Goal: Communication & Community: Answer question/provide support

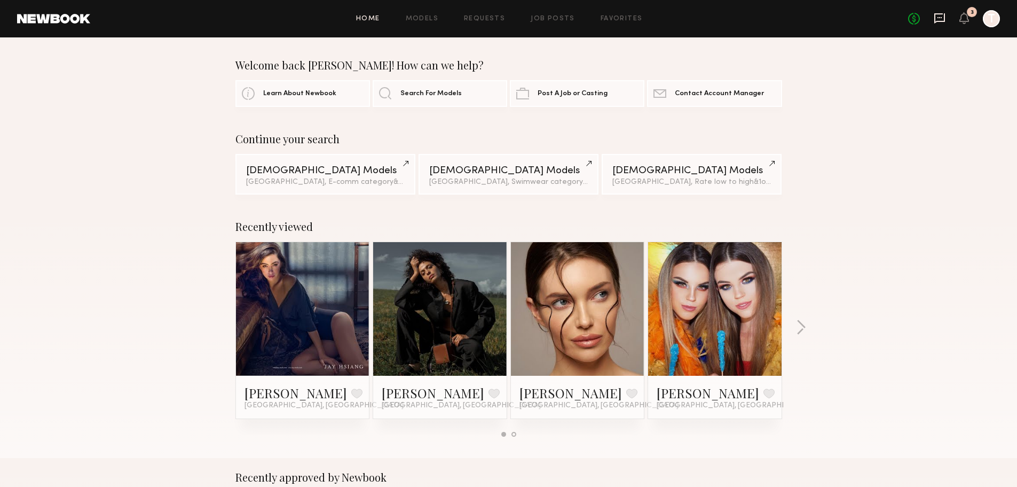
click at [939, 22] on icon at bounding box center [940, 18] width 11 height 10
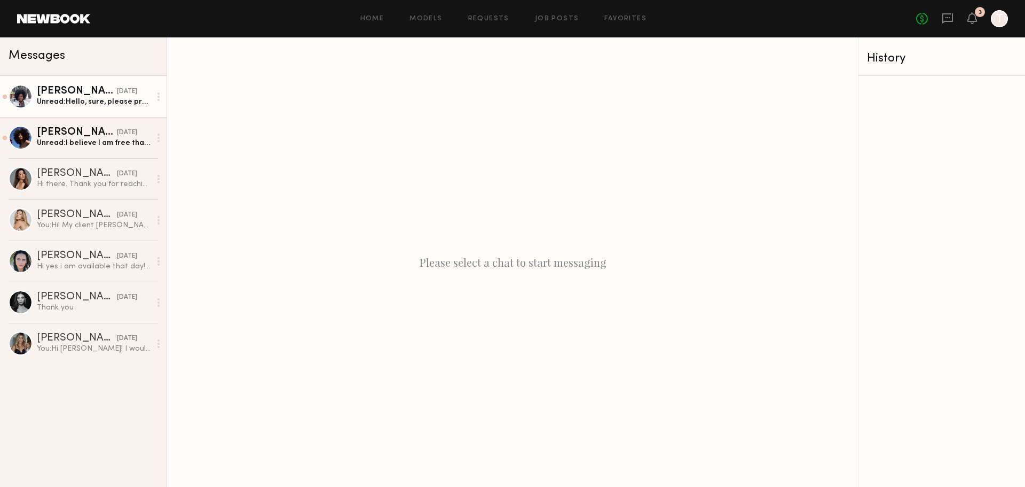
click at [78, 96] on div "Dawoonah P." at bounding box center [77, 91] width 80 height 11
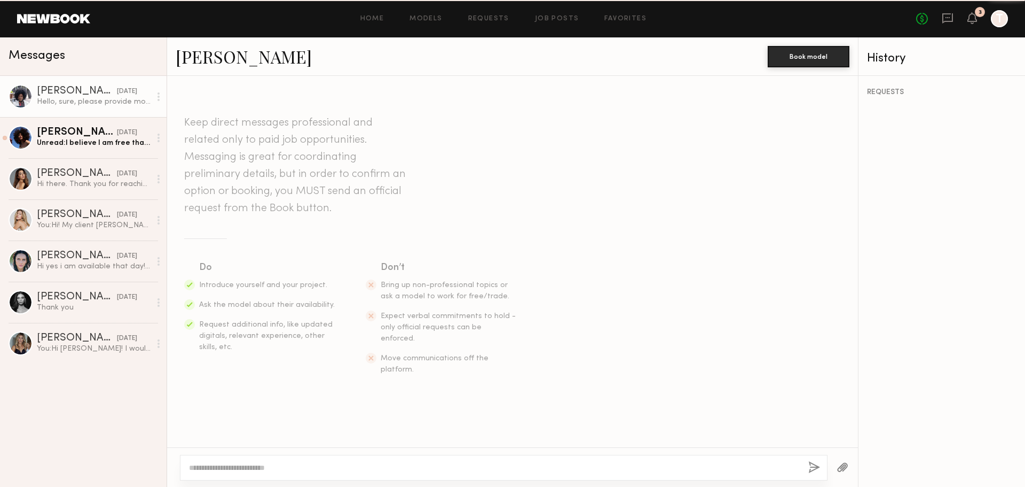
scroll to position [232, 0]
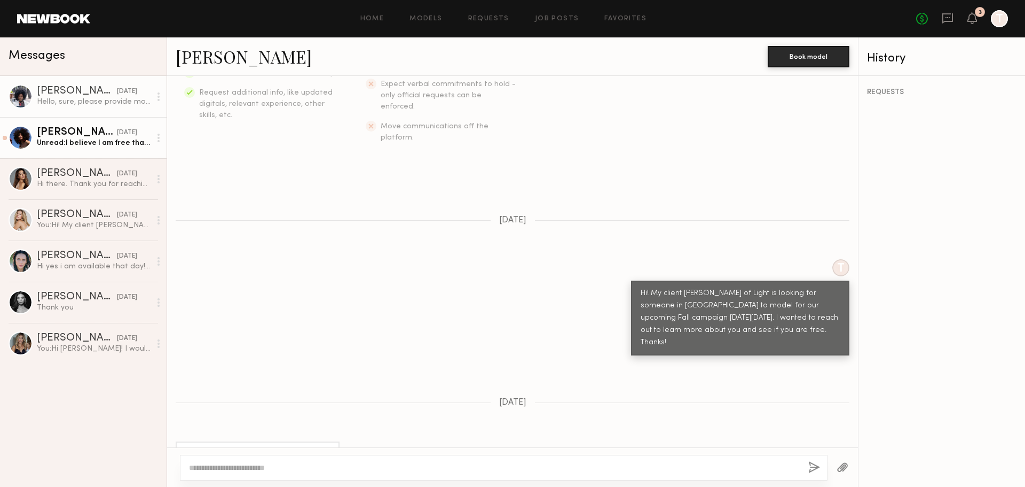
click at [52, 133] on div "TraSeanna M." at bounding box center [77, 132] width 80 height 11
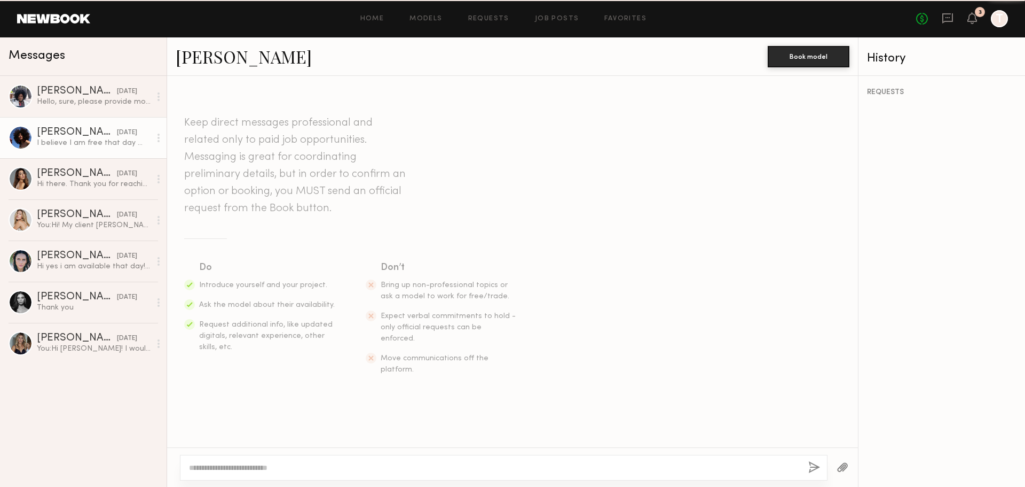
scroll to position [200, 0]
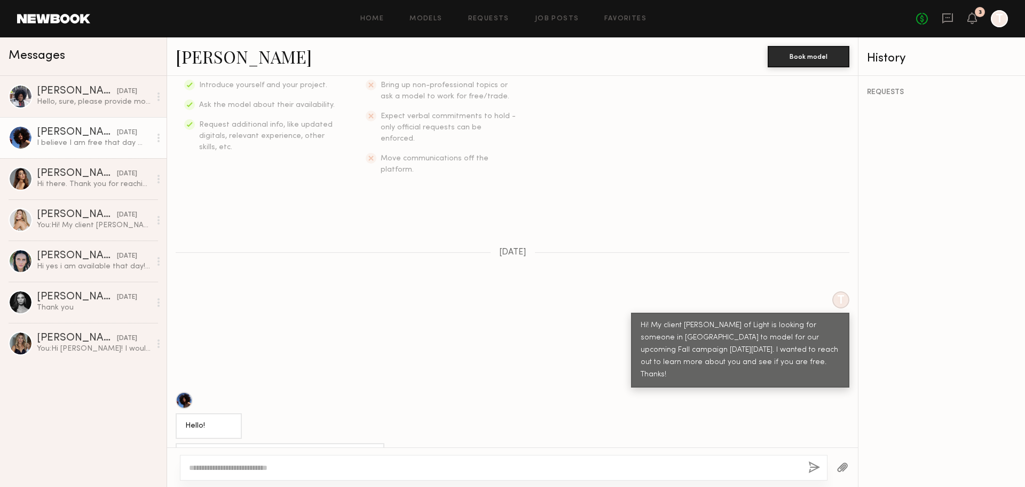
drag, startPoint x: 189, startPoint y: 426, endPoint x: 362, endPoint y: 423, distance: 173.0
click at [362, 443] on div "I believe I am free that day 😊 what are the details?" at bounding box center [280, 456] width 209 height 26
click at [82, 181] on div "Hi there. Thank you for reaching out but I won’t be available unfortunately" at bounding box center [94, 184] width 114 height 10
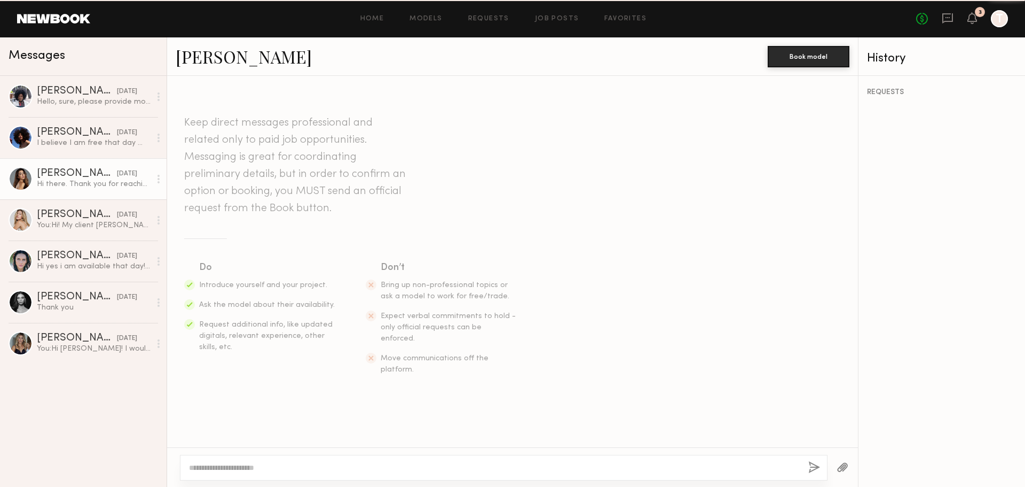
scroll to position [161, 0]
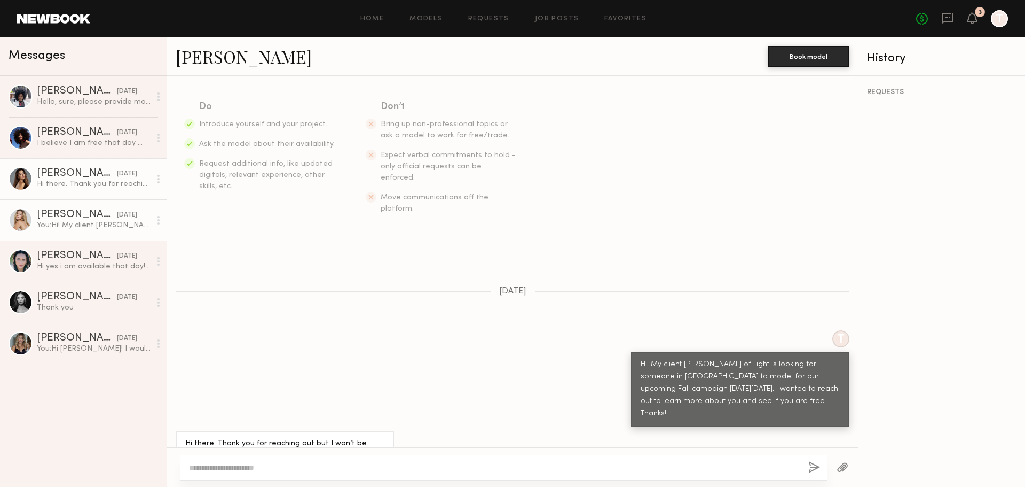
click at [81, 218] on div "Milan P." at bounding box center [77, 214] width 80 height 11
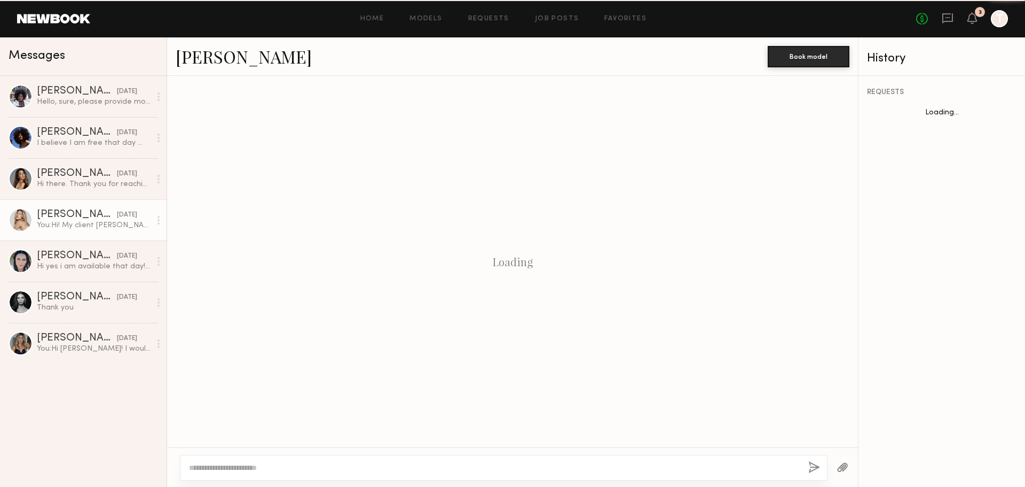
scroll to position [119, 0]
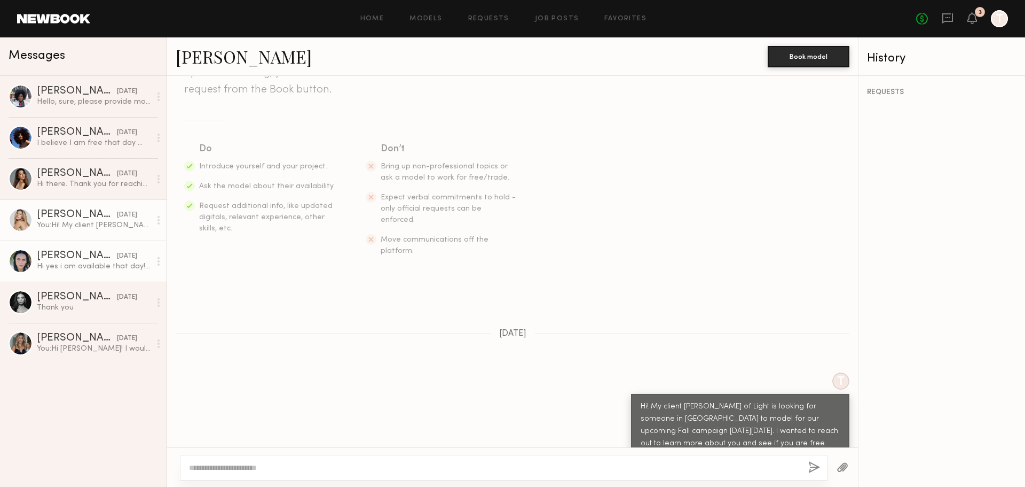
click at [82, 268] on div "Hi yes i am available that day! you can reach me at 9544942719 thanks!!" at bounding box center [94, 266] width 114 height 10
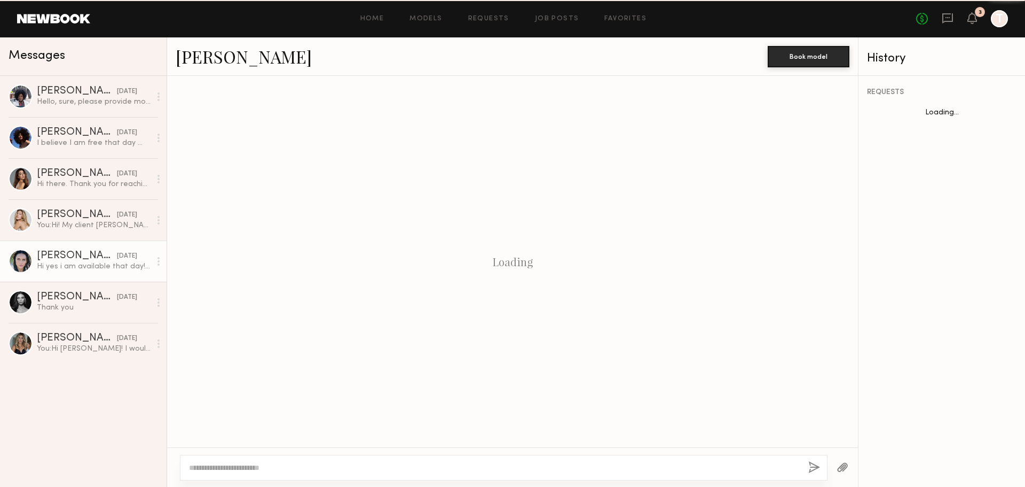
scroll to position [161, 0]
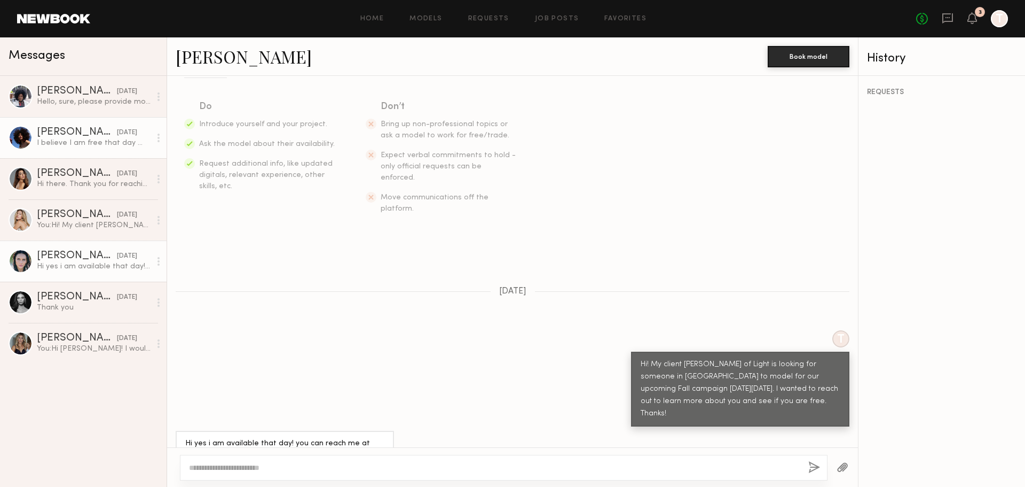
click at [54, 135] on div "TraSeanna M." at bounding box center [77, 132] width 80 height 11
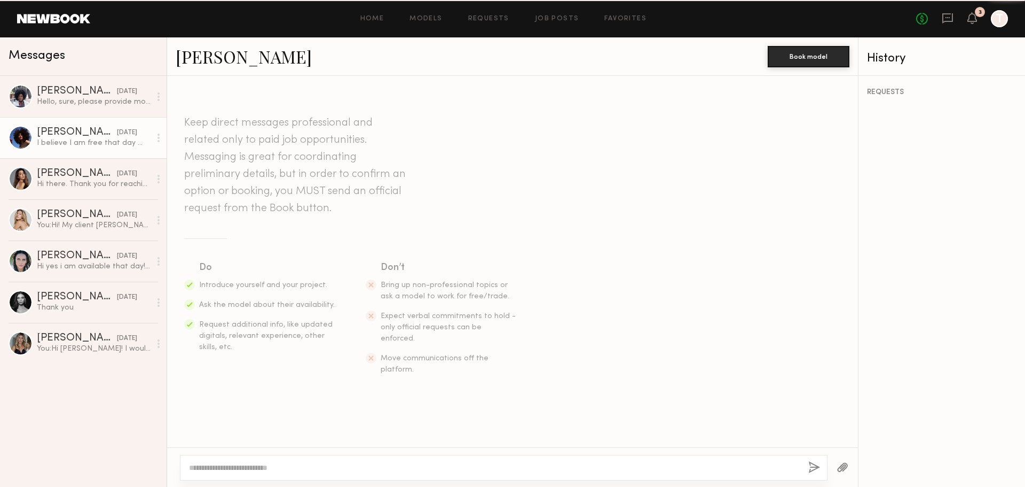
scroll to position [200, 0]
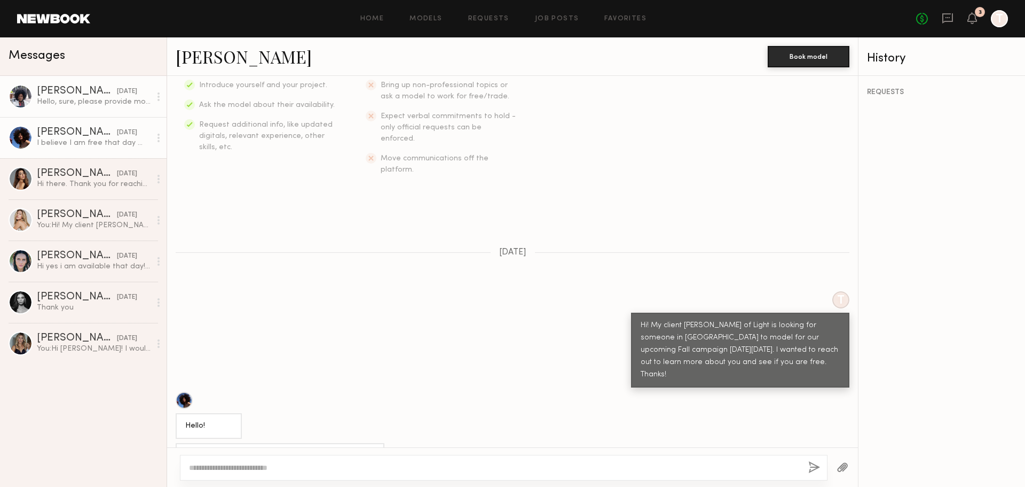
click at [73, 106] on div "Hello, sure, please provide more details." at bounding box center [94, 102] width 114 height 10
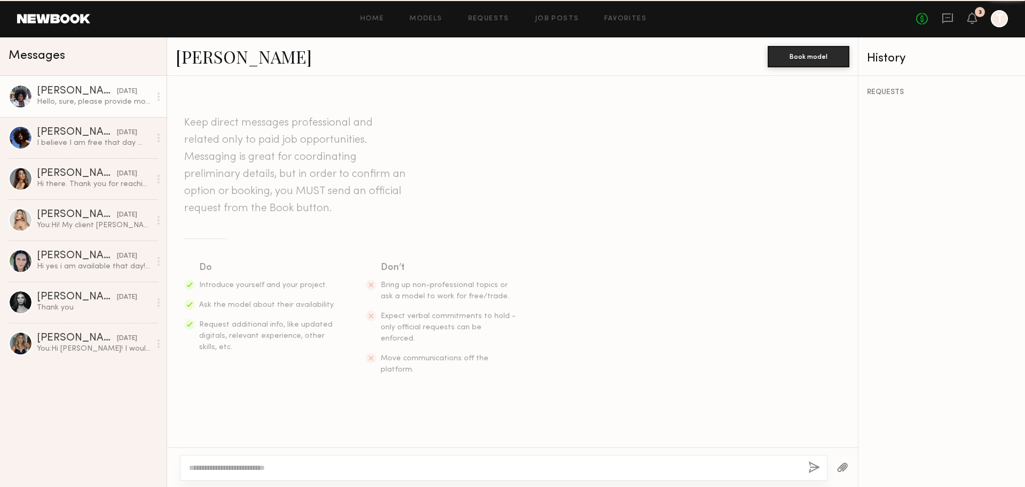
scroll to position [232, 0]
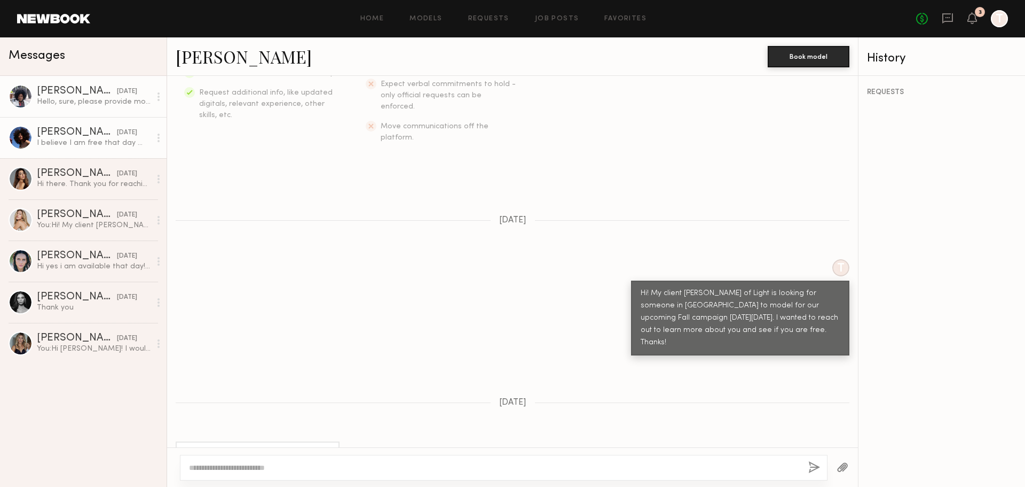
click at [74, 147] on div "I believe I am free that day 😊 what are the details?" at bounding box center [94, 143] width 114 height 10
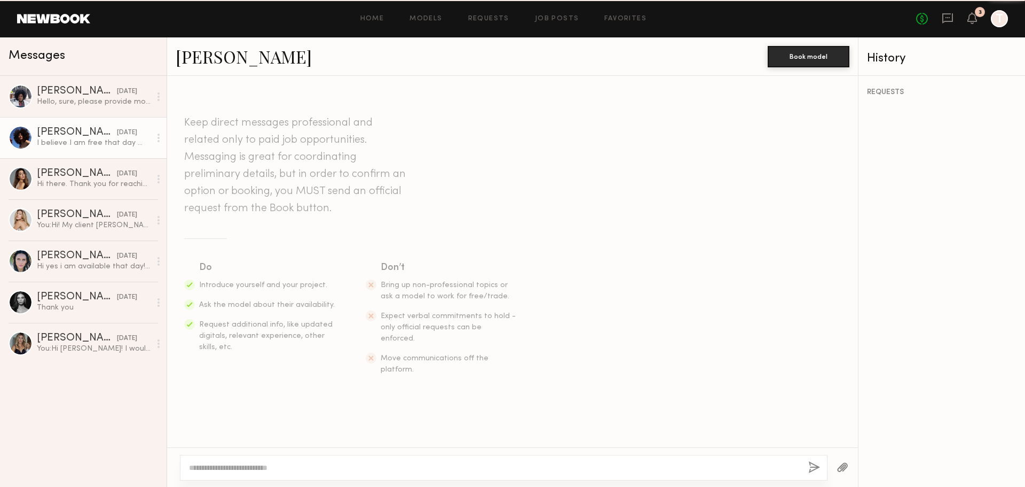
scroll to position [200, 0]
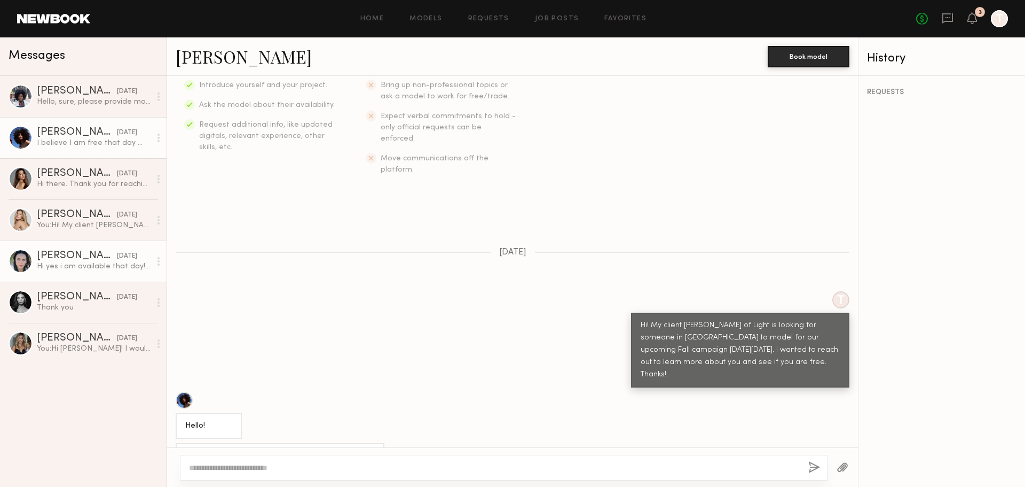
click at [66, 250] on div "Rachel H." at bounding box center [77, 255] width 80 height 11
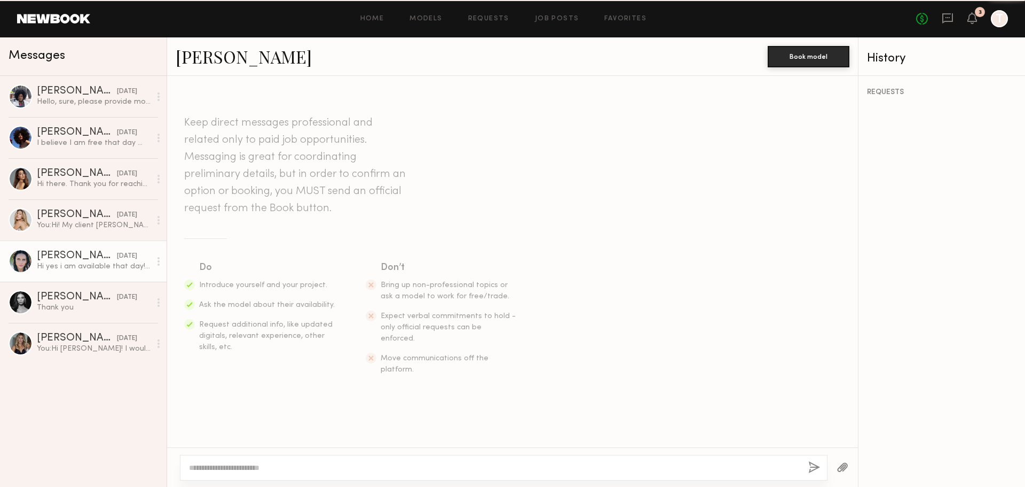
scroll to position [161, 0]
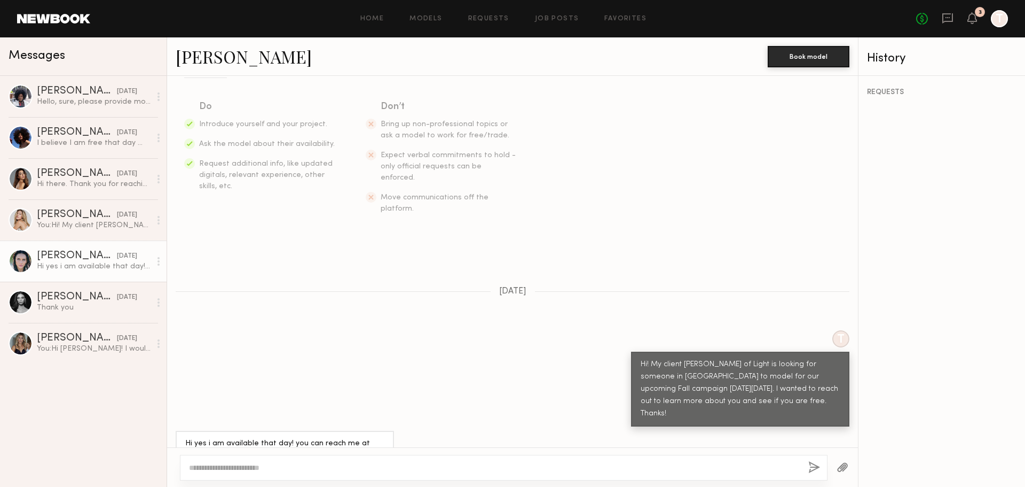
click at [202, 51] on link "Rachel H." at bounding box center [244, 56] width 136 height 23
click at [73, 101] on div "Hello, sure, please provide more details." at bounding box center [94, 102] width 114 height 10
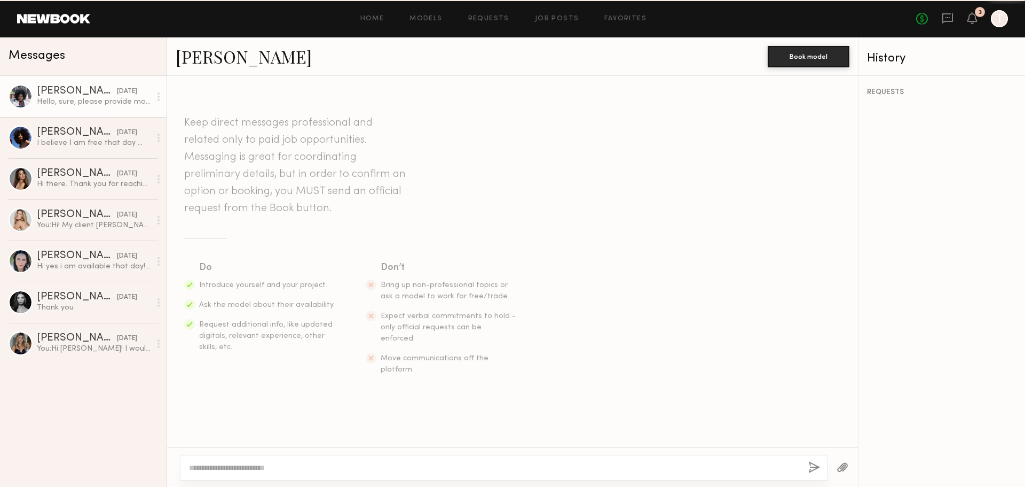
scroll to position [232, 0]
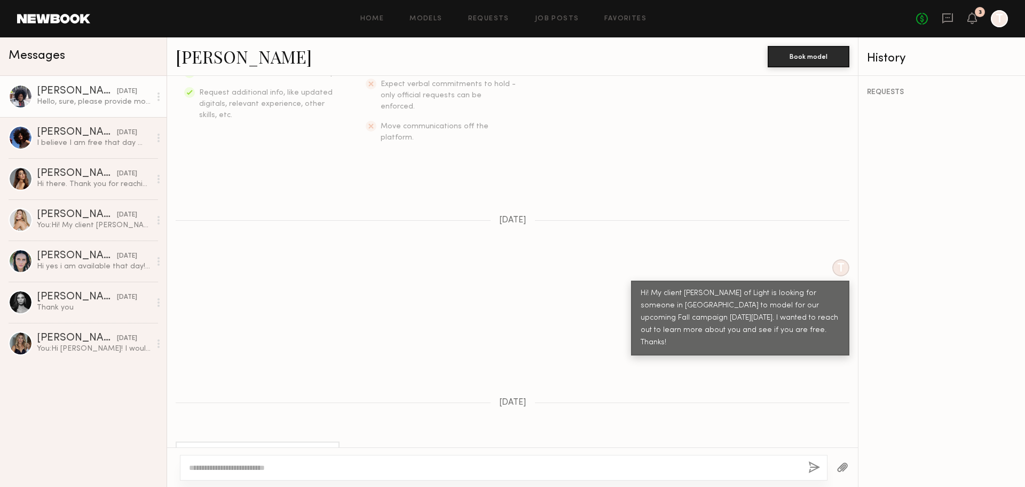
click at [218, 61] on link "Dawoonah P." at bounding box center [244, 56] width 136 height 23
click at [69, 144] on div "I believe I am free that day 😊 what are the details?" at bounding box center [94, 143] width 114 height 10
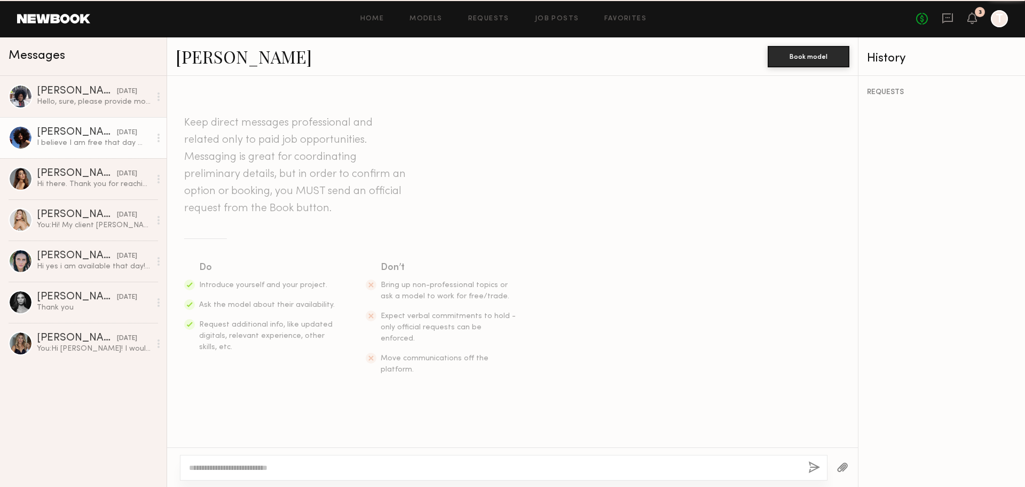
scroll to position [200, 0]
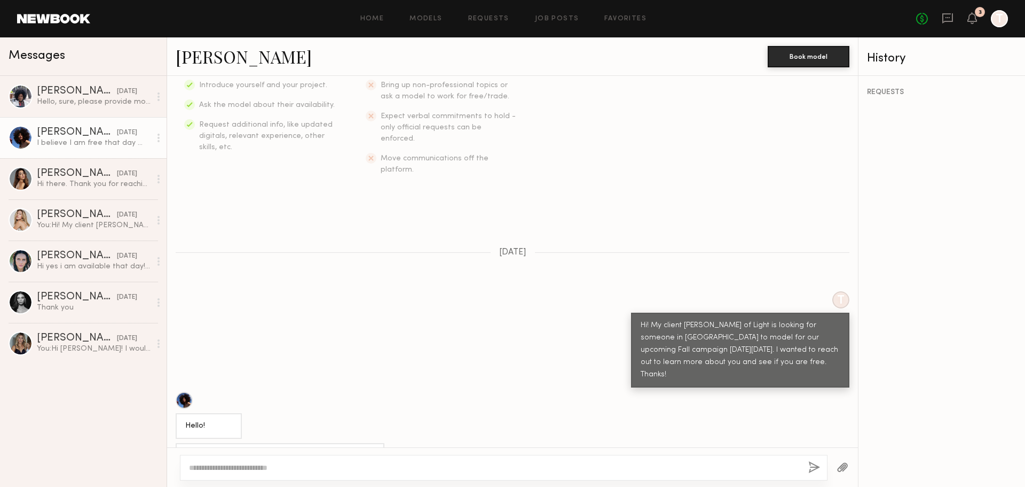
click at [244, 57] on link "TraSeanna M." at bounding box center [244, 56] width 136 height 23
click at [54, 261] on div "Rachel H." at bounding box center [77, 255] width 80 height 11
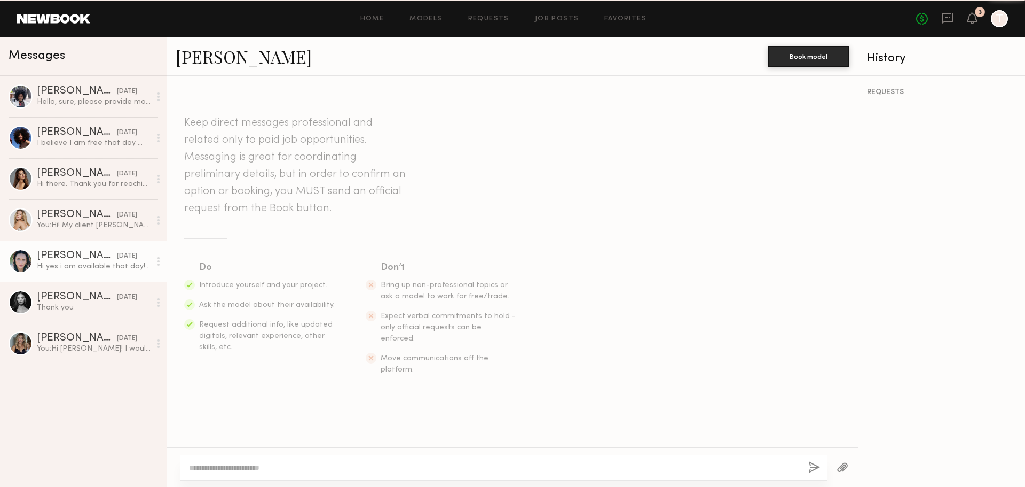
scroll to position [161, 0]
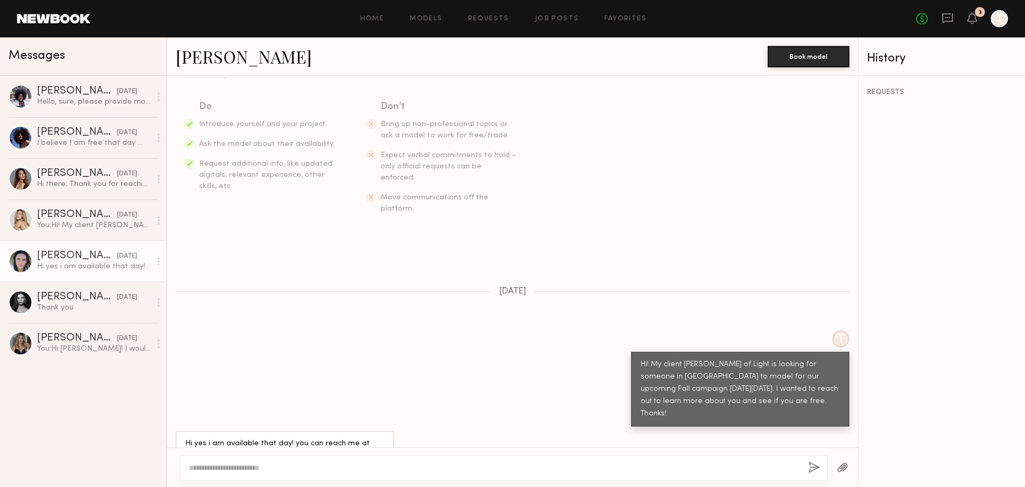
click at [248, 470] on textarea at bounding box center [494, 467] width 611 height 11
click at [207, 65] on link "Rachel H." at bounding box center [244, 56] width 136 height 23
click at [27, 122] on link "TraSeanna M. 08/08/2025 I believe I am free that day 😊 what are the details?" at bounding box center [83, 137] width 167 height 41
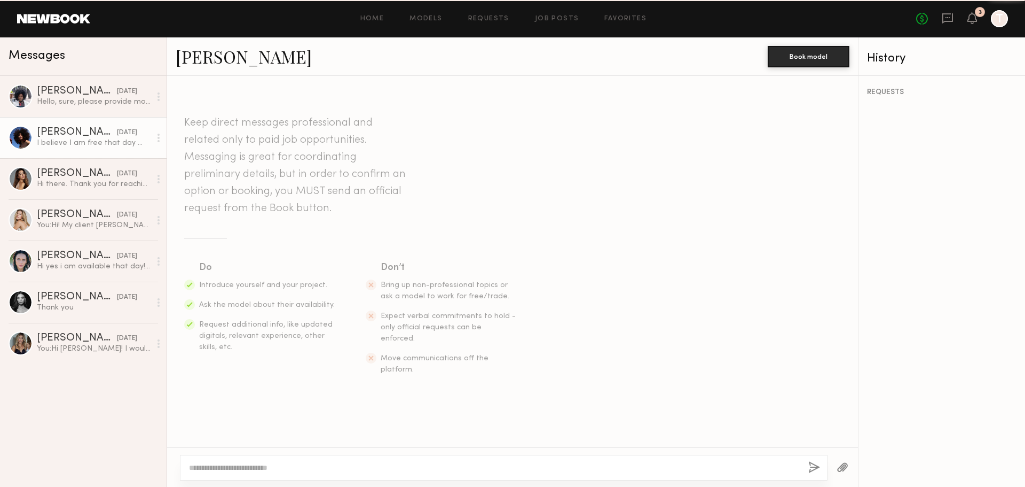
scroll to position [200, 0]
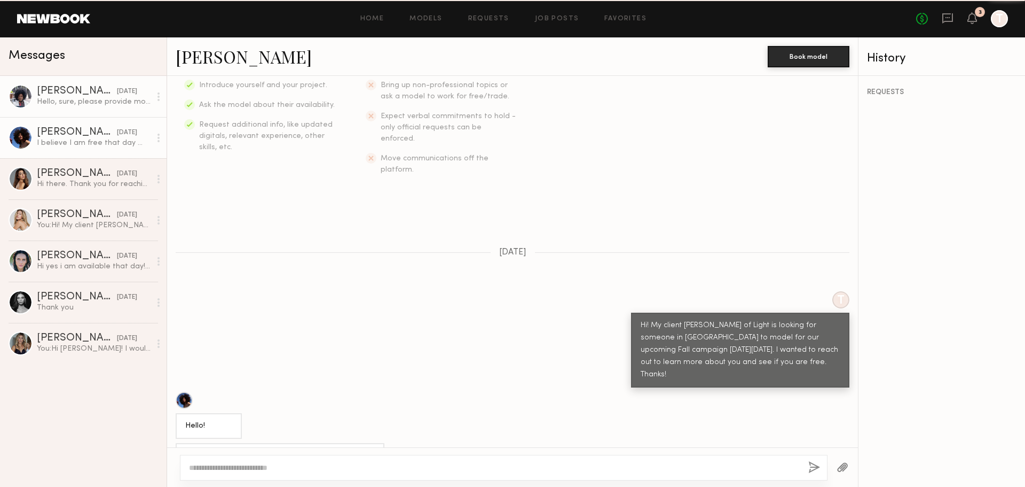
click at [54, 92] on div "Dawoonah P." at bounding box center [77, 91] width 80 height 11
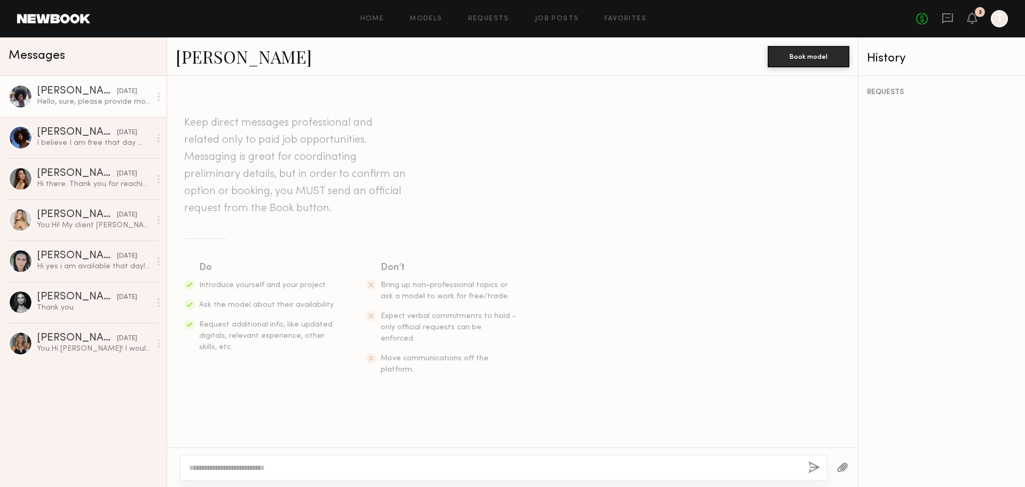
scroll to position [232, 0]
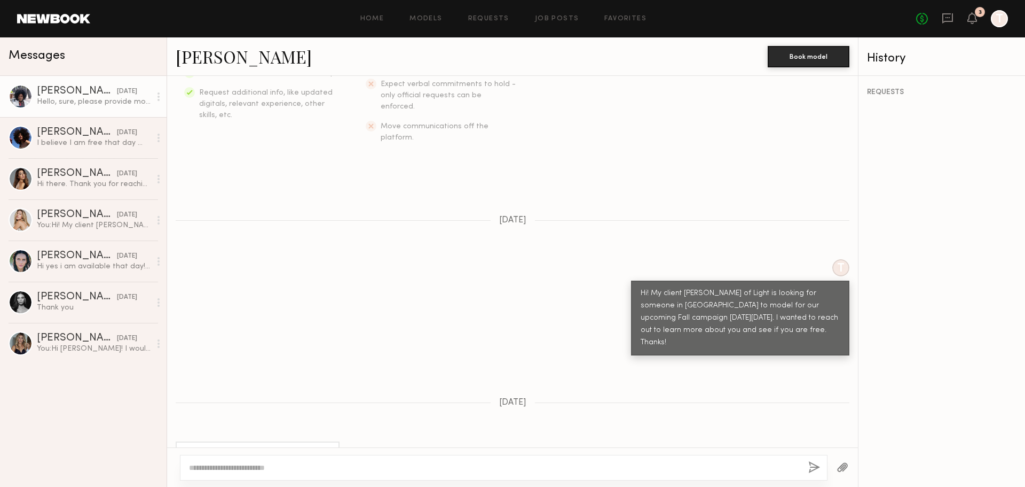
click at [248, 55] on link "Dawoonah P." at bounding box center [244, 56] width 136 height 23
click at [64, 302] on div "Tiffany M." at bounding box center [77, 297] width 80 height 11
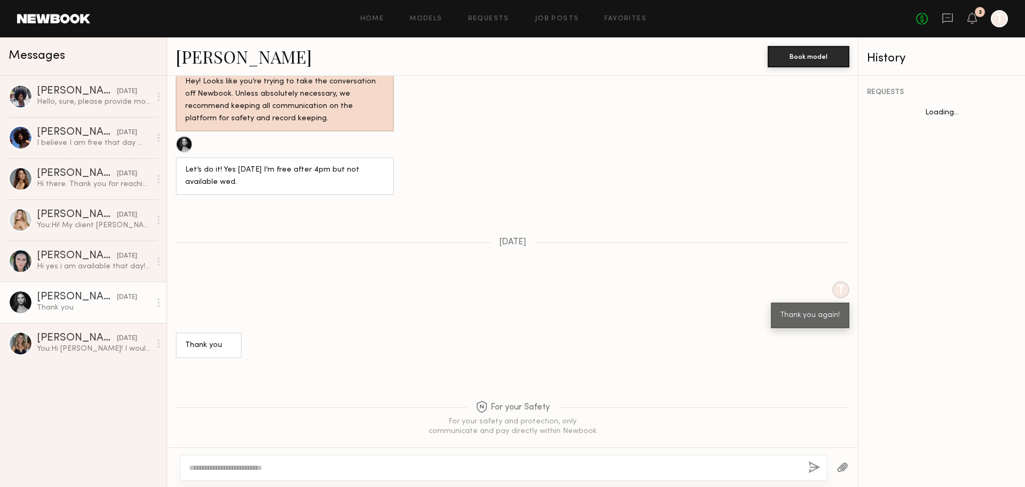
scroll to position [744, 0]
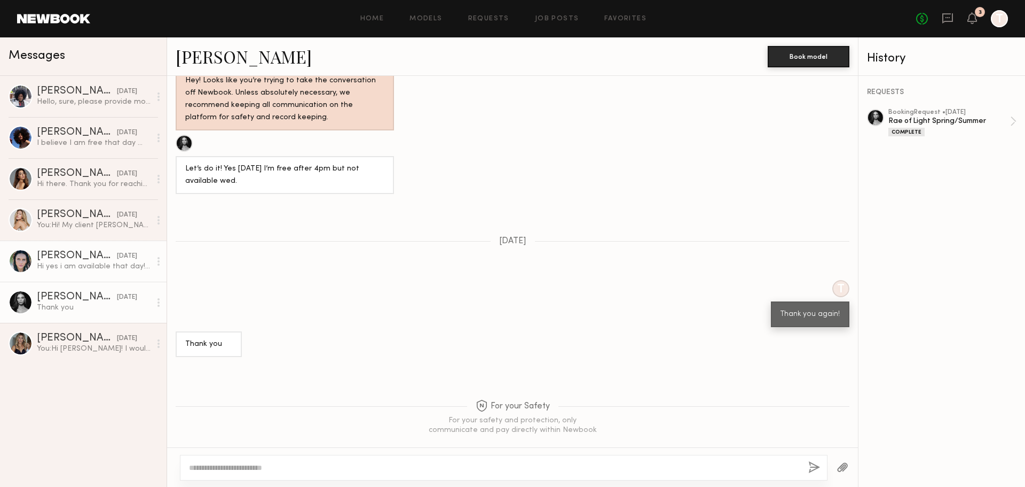
click at [80, 264] on div "Hi yes i am available that day! you can reach me at 9544942719 thanks!!" at bounding box center [94, 266] width 114 height 10
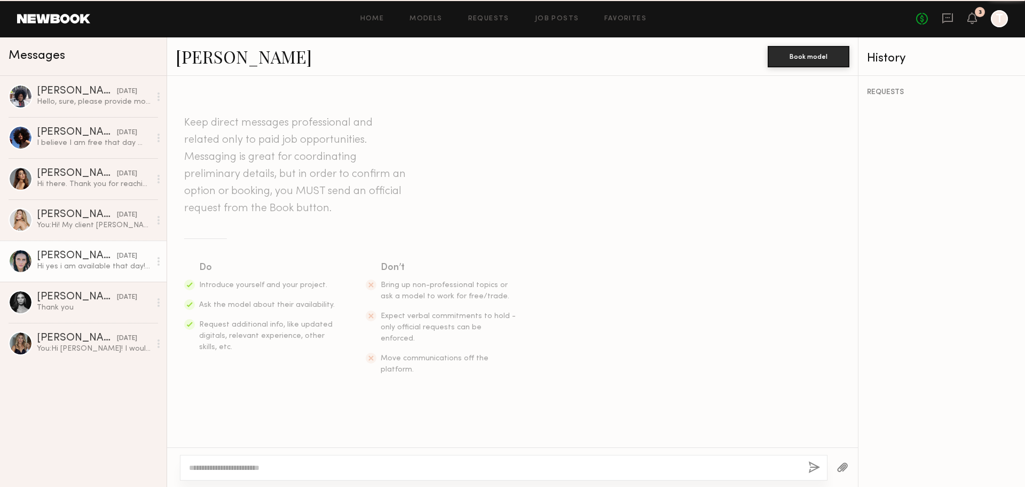
scroll to position [161, 0]
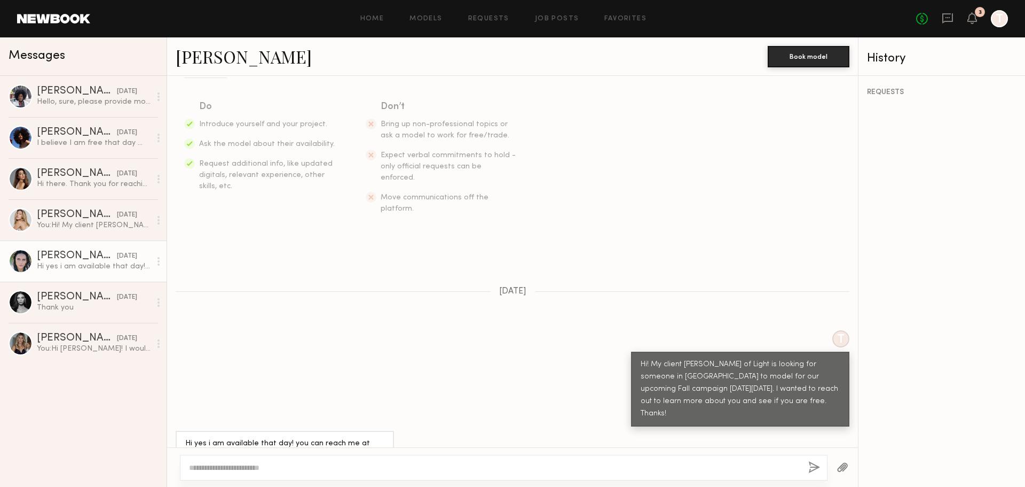
click at [248, 467] on textarea at bounding box center [494, 467] width 611 height 11
type textarea "*"
type textarea "**********"
click at [813, 468] on button "button" at bounding box center [815, 467] width 12 height 13
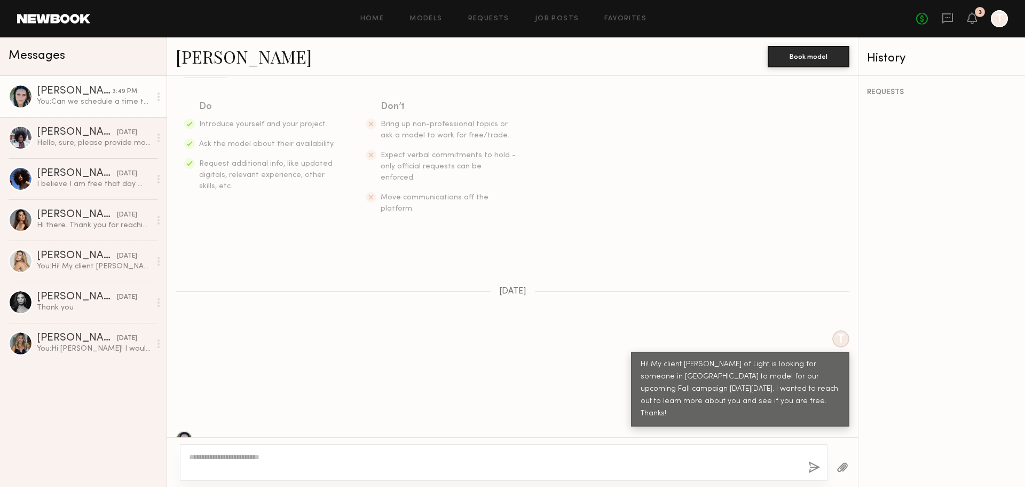
scroll to position [391, 0]
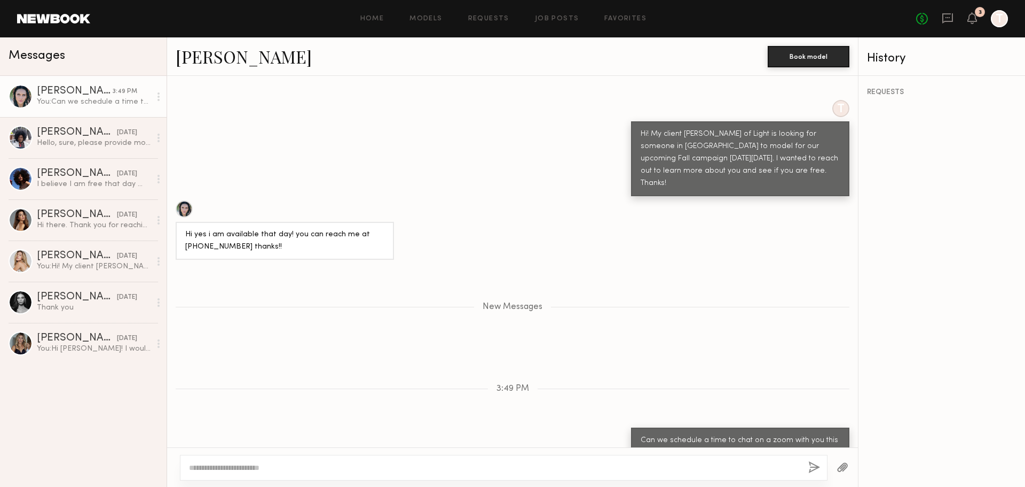
click at [312, 466] on textarea at bounding box center [494, 467] width 611 height 11
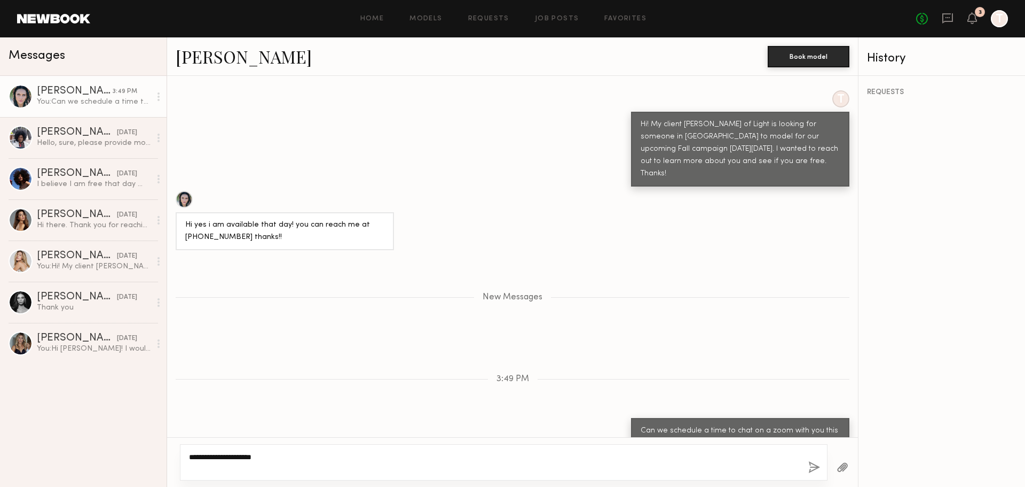
type textarea "**********"
click at [807, 465] on div "**********" at bounding box center [504, 462] width 648 height 36
click at [811, 465] on button "button" at bounding box center [815, 467] width 12 height 13
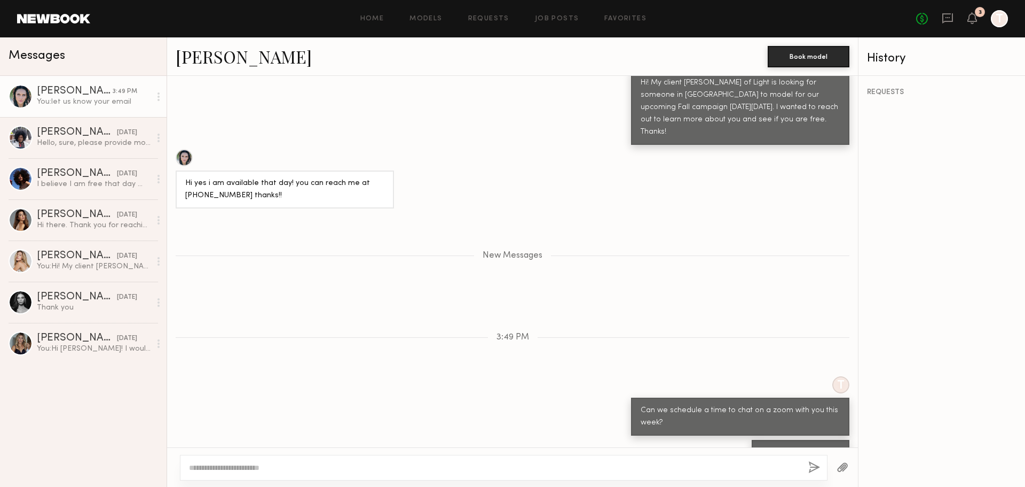
scroll to position [508, 0]
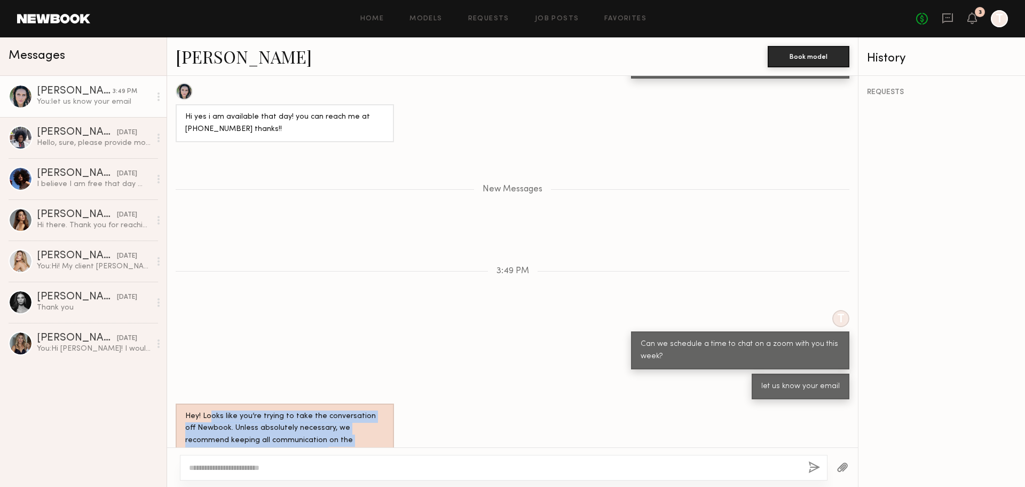
drag, startPoint x: 211, startPoint y: 387, endPoint x: 293, endPoint y: 430, distance: 92.2
click at [293, 430] on div "Hey! Looks like you’re trying to take the conversation off Newbook. Unless abso…" at bounding box center [284, 434] width 199 height 49
click at [292, 430] on div "Hey! Looks like you’re trying to take the conversation off Newbook. Unless abso…" at bounding box center [284, 434] width 199 height 49
click at [284, 415] on div "Hey! Looks like you’re trying to take the conversation off Newbook. Unless abso…" at bounding box center [284, 434] width 199 height 49
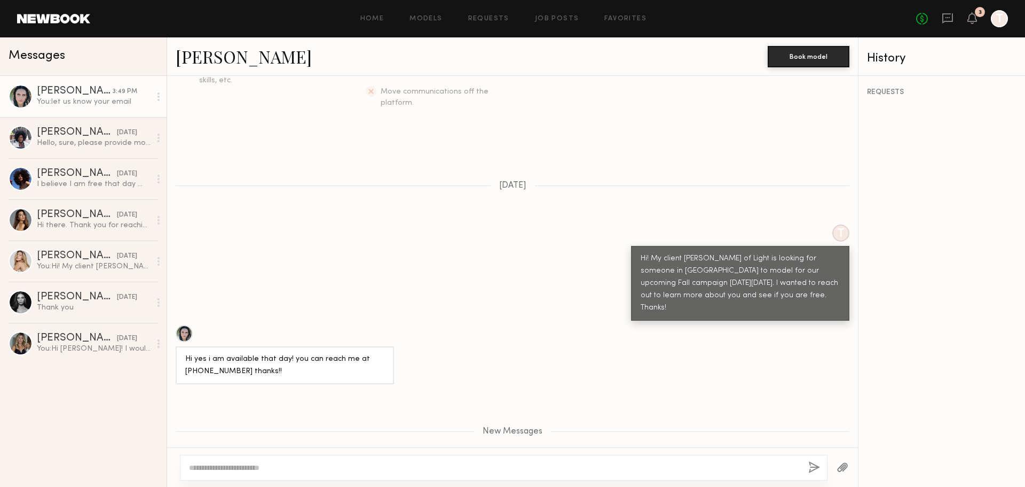
scroll to position [188, 0]
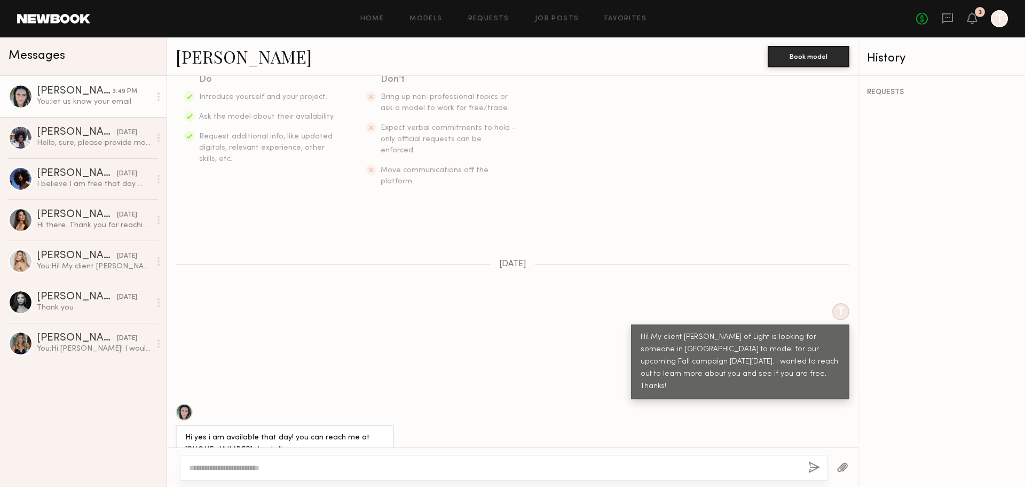
drag, startPoint x: 246, startPoint y: 417, endPoint x: 226, endPoint y: 391, distance: 32.4
click at [245, 432] on div "Hi yes i am available that day! you can reach me at 9544942719 thanks!!" at bounding box center [284, 444] width 199 height 25
click at [56, 95] on div "Rachel H." at bounding box center [75, 91] width 76 height 11
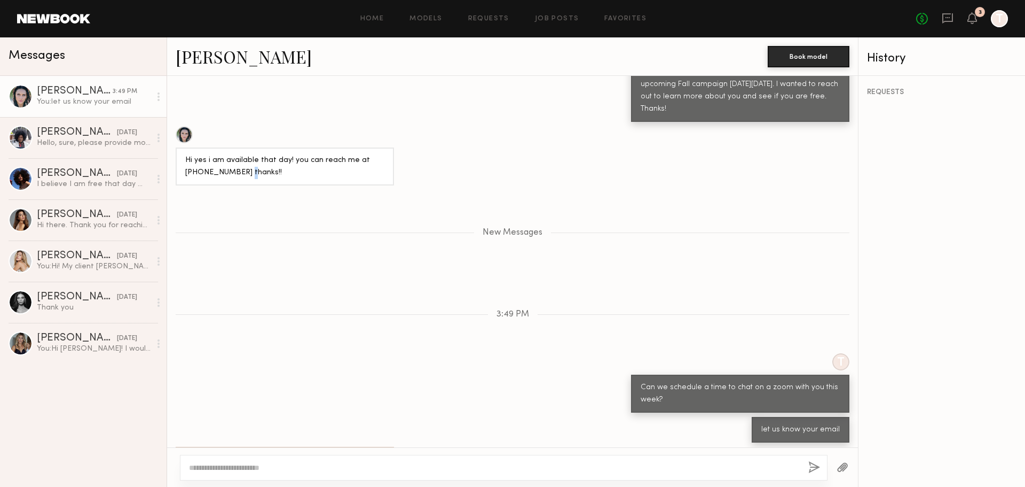
scroll to position [508, 0]
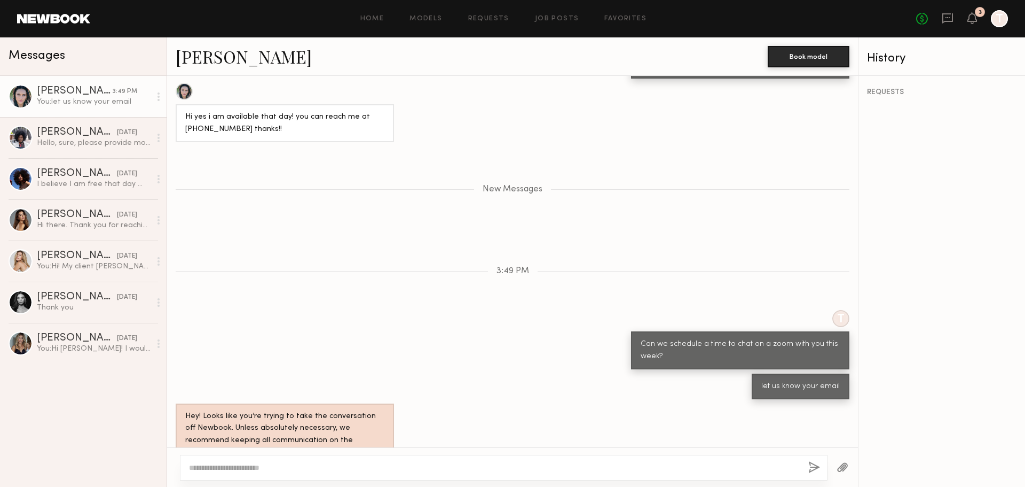
click at [551, 372] on div "Keep direct messages professional and related only to paid job opportunities. M…" at bounding box center [512, 261] width 691 height 371
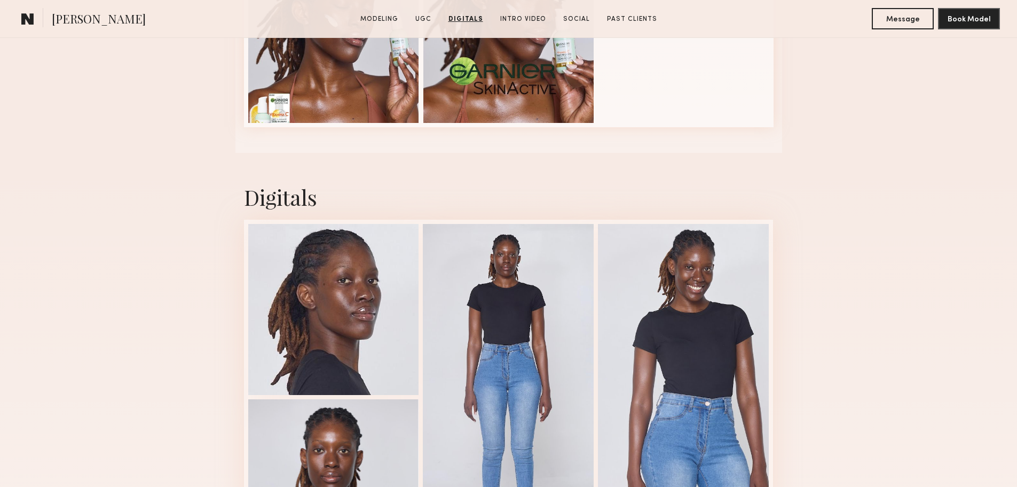
scroll to position [854, 0]
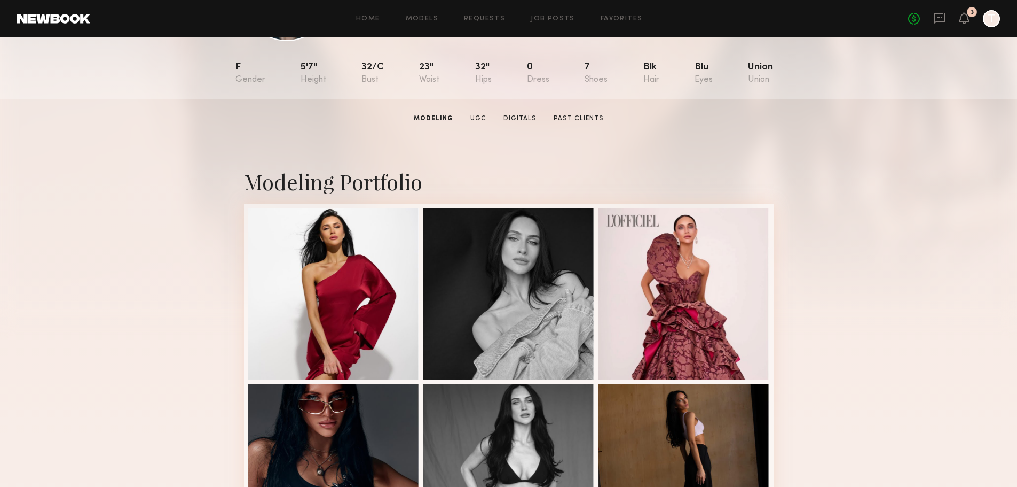
scroll to position [107, 0]
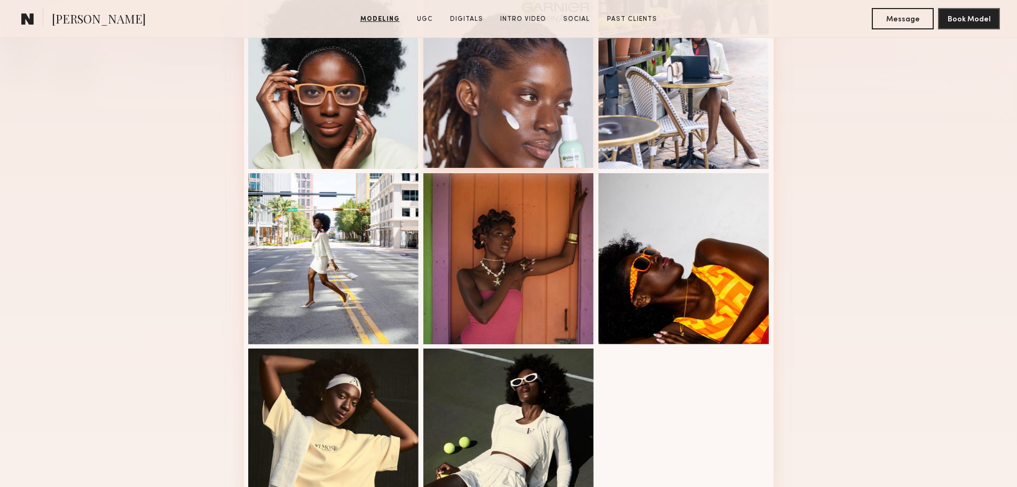
scroll to position [320, 0]
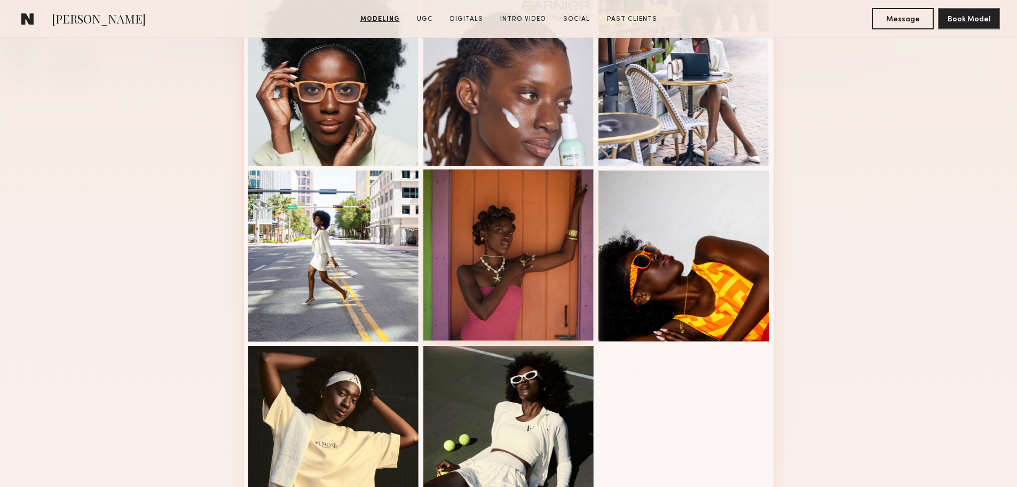
click at [525, 243] on div at bounding box center [508, 254] width 171 height 171
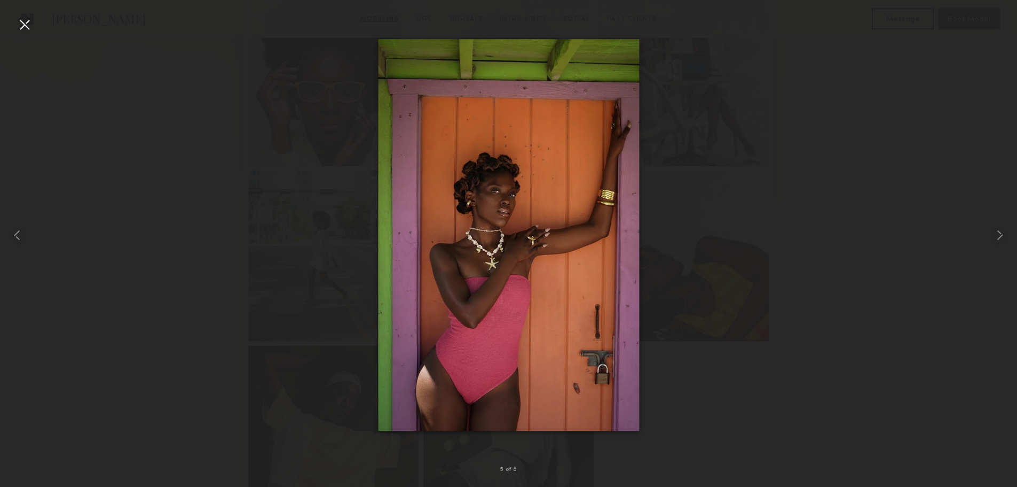
click at [26, 26] on div at bounding box center [24, 24] width 17 height 17
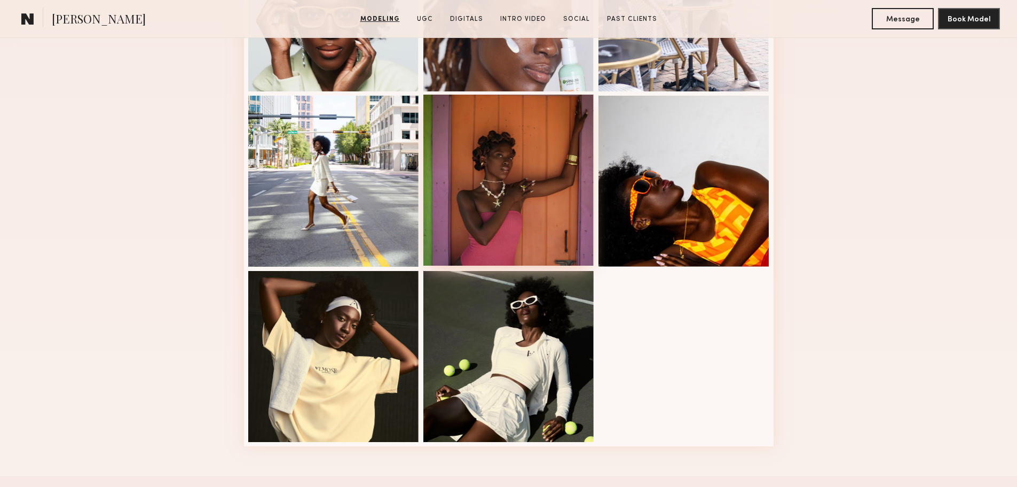
scroll to position [427, 0]
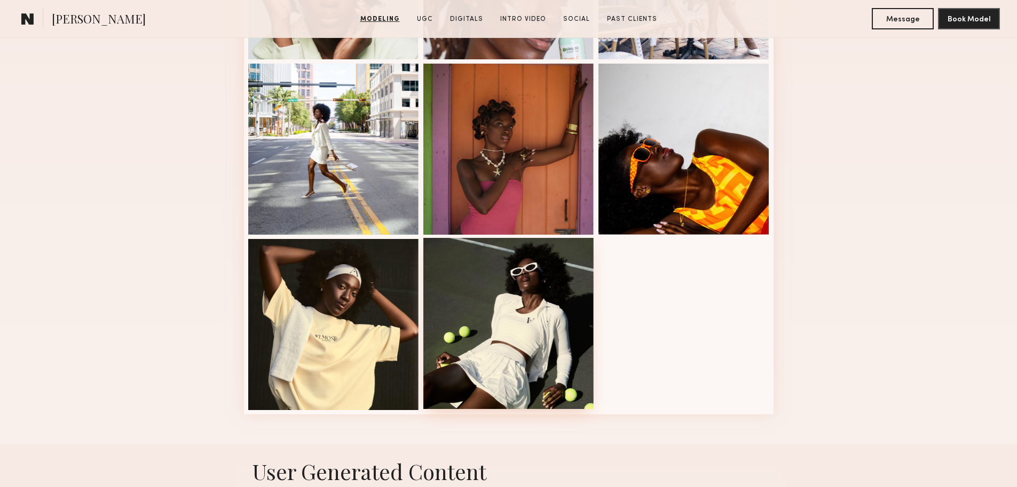
click at [557, 286] on div at bounding box center [508, 323] width 171 height 171
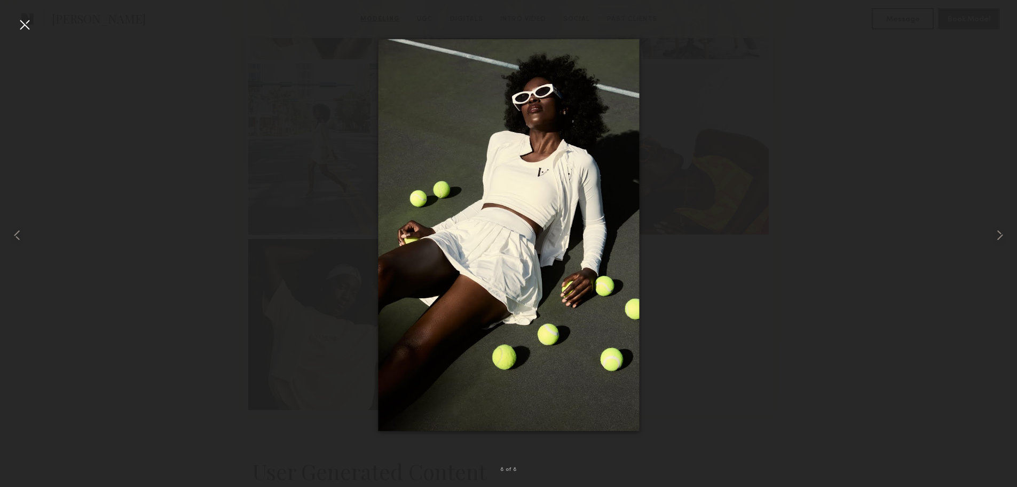
click at [27, 32] on div at bounding box center [24, 24] width 17 height 17
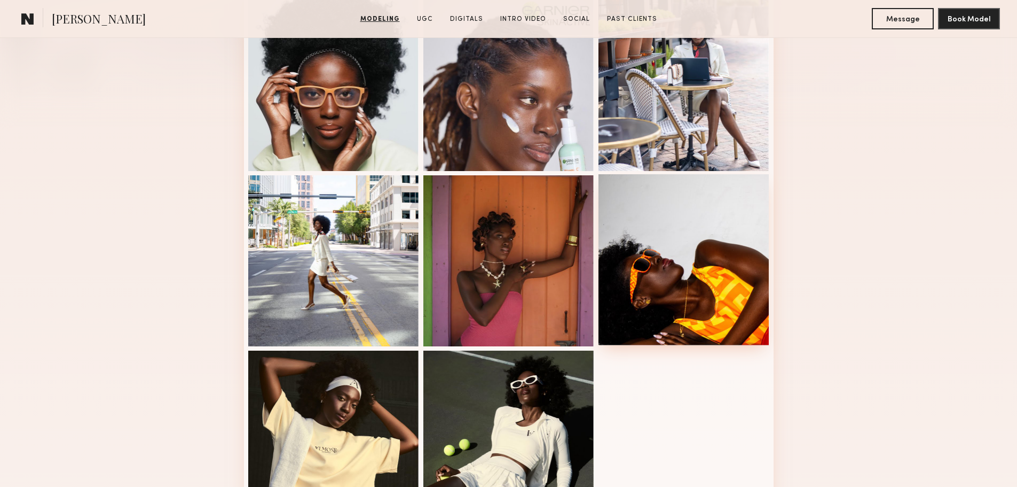
scroll to position [320, 0]
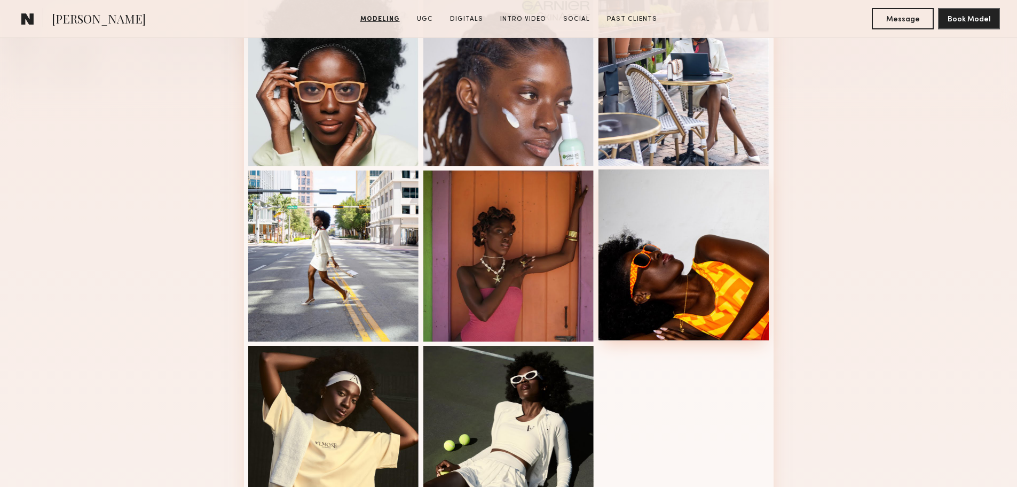
click at [712, 257] on div at bounding box center [684, 254] width 171 height 171
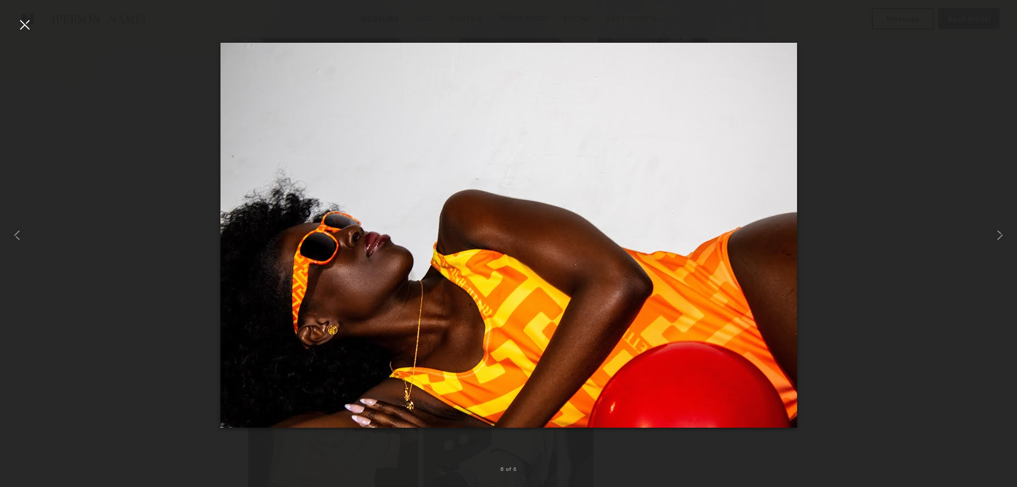
click at [20, 20] on div at bounding box center [24, 24] width 17 height 17
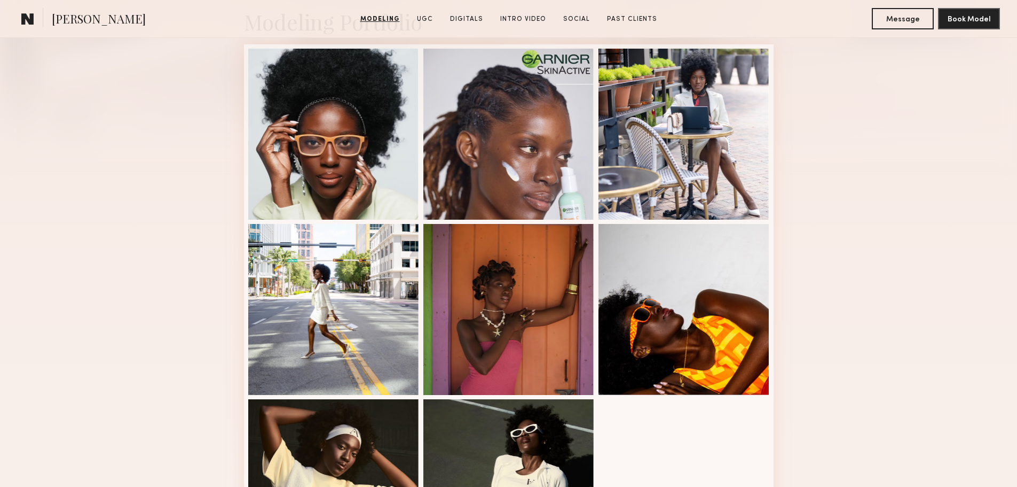
scroll to position [0, 0]
